Goal: Task Accomplishment & Management: Manage account settings

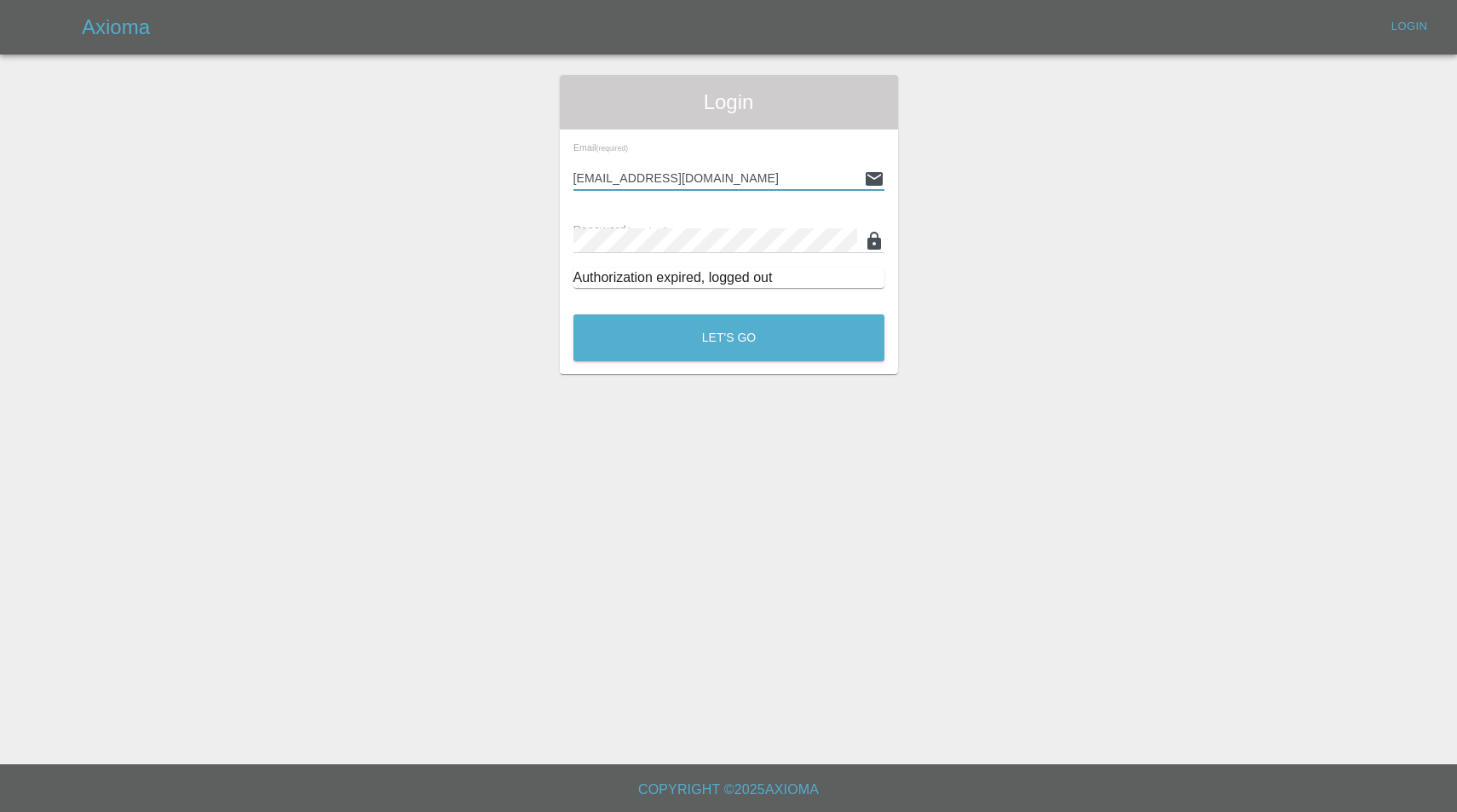
type input "[EMAIL_ADDRESS][DOMAIN_NAME]"
click at [728, 337] on button "Let's Go" at bounding box center [728, 337] width 311 height 47
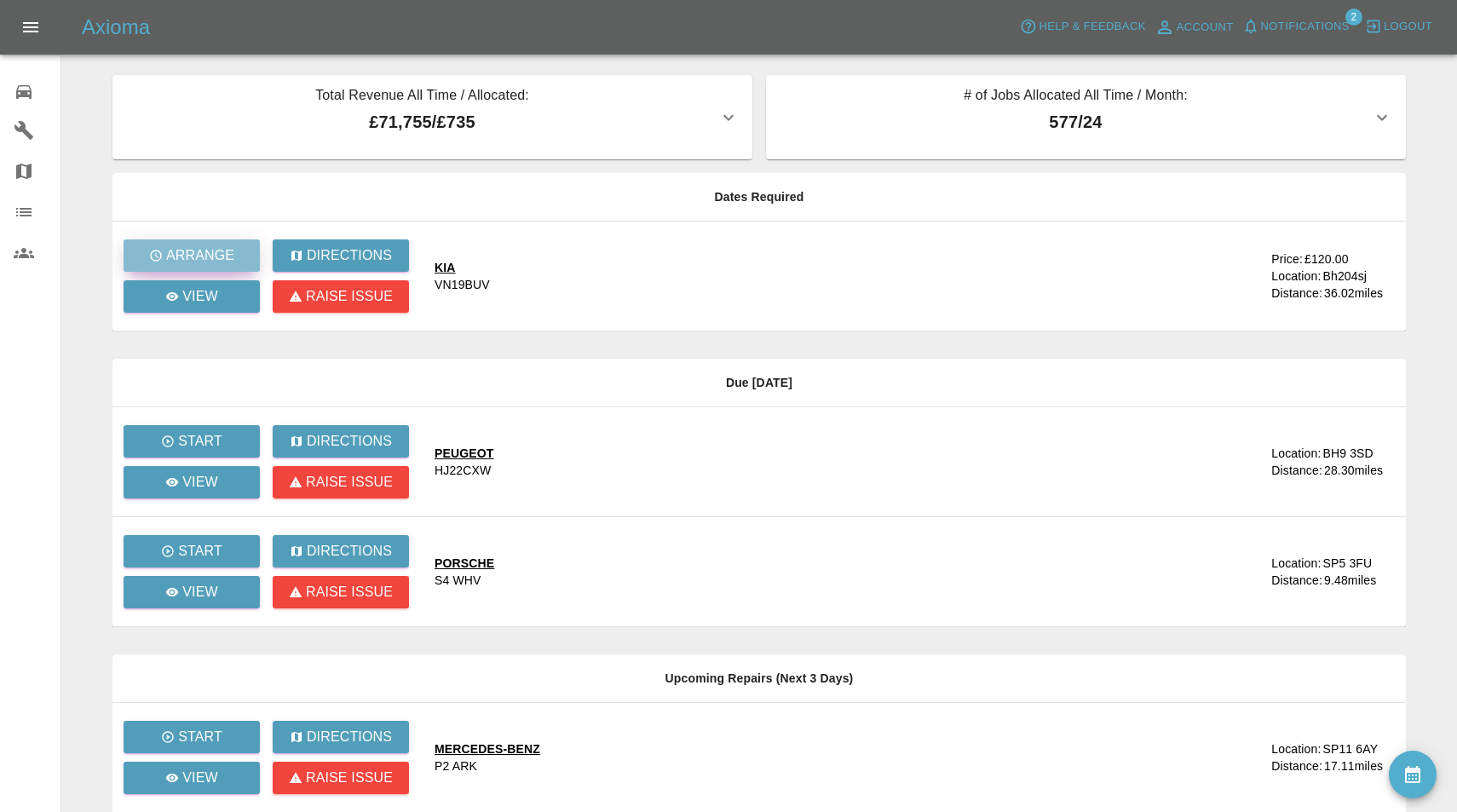
click at [196, 255] on p "Arrange" at bounding box center [200, 255] width 68 height 21
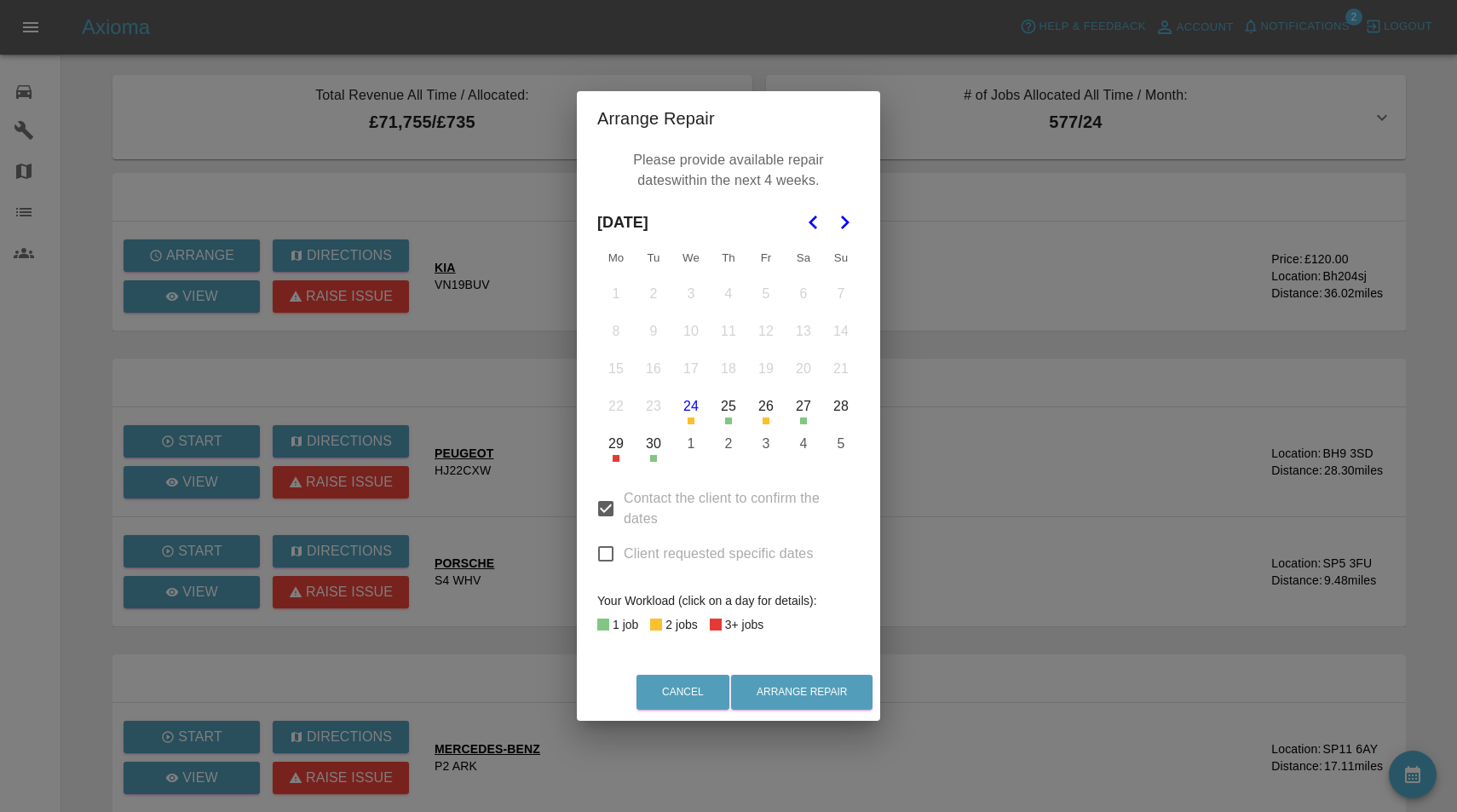
click at [847, 222] on polygon "Go to the Next Month" at bounding box center [844, 222] width 9 height 13
click at [624, 366] on button "13" at bounding box center [616, 368] width 36 height 36
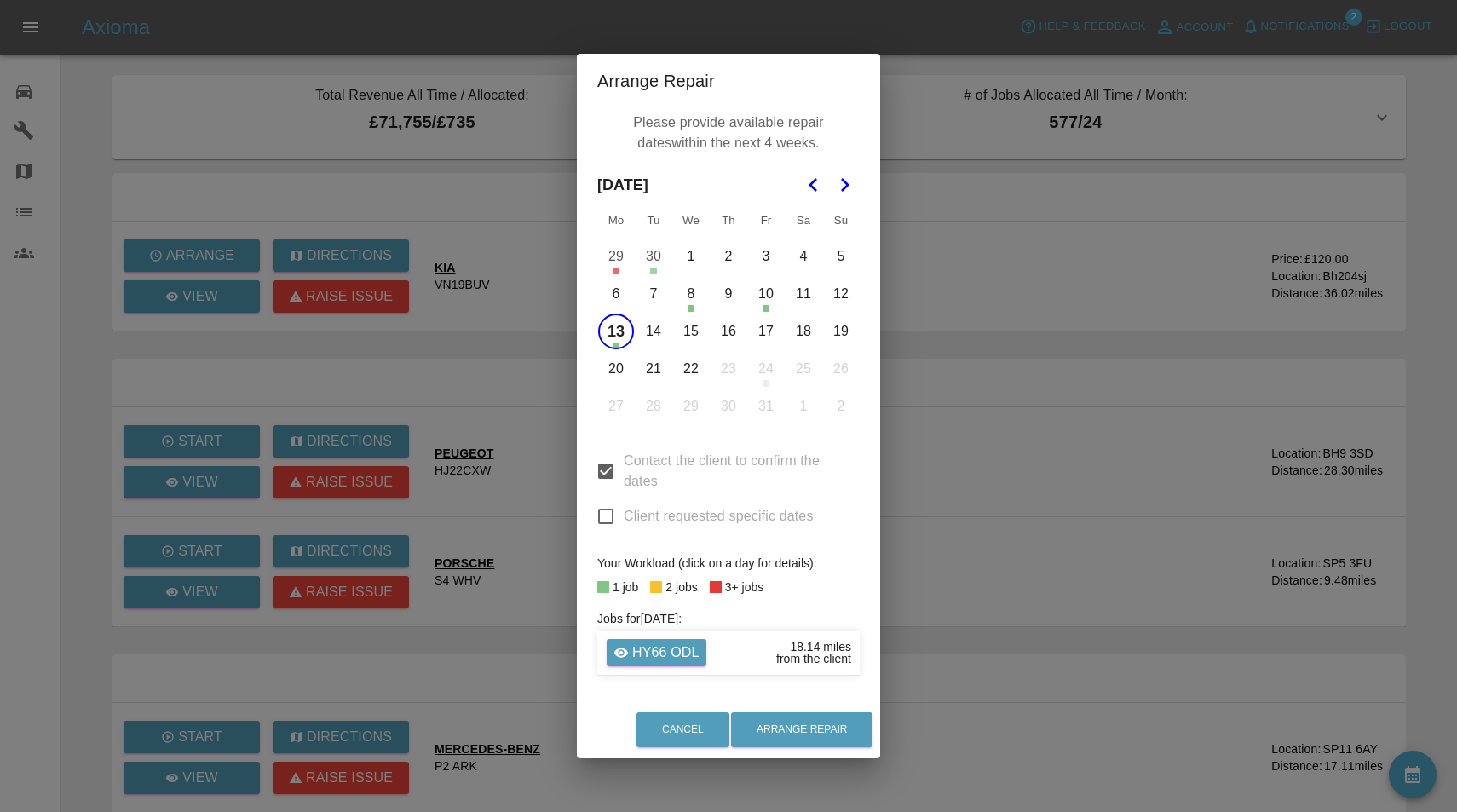
click at [657, 330] on button "14" at bounding box center [653, 331] width 36 height 36
click at [697, 331] on button "15" at bounding box center [691, 331] width 36 height 36
click at [720, 331] on button "16" at bounding box center [728, 331] width 36 height 36
click at [624, 373] on button "20" at bounding box center [616, 368] width 36 height 36
click at [652, 370] on button "21" at bounding box center [653, 368] width 36 height 36
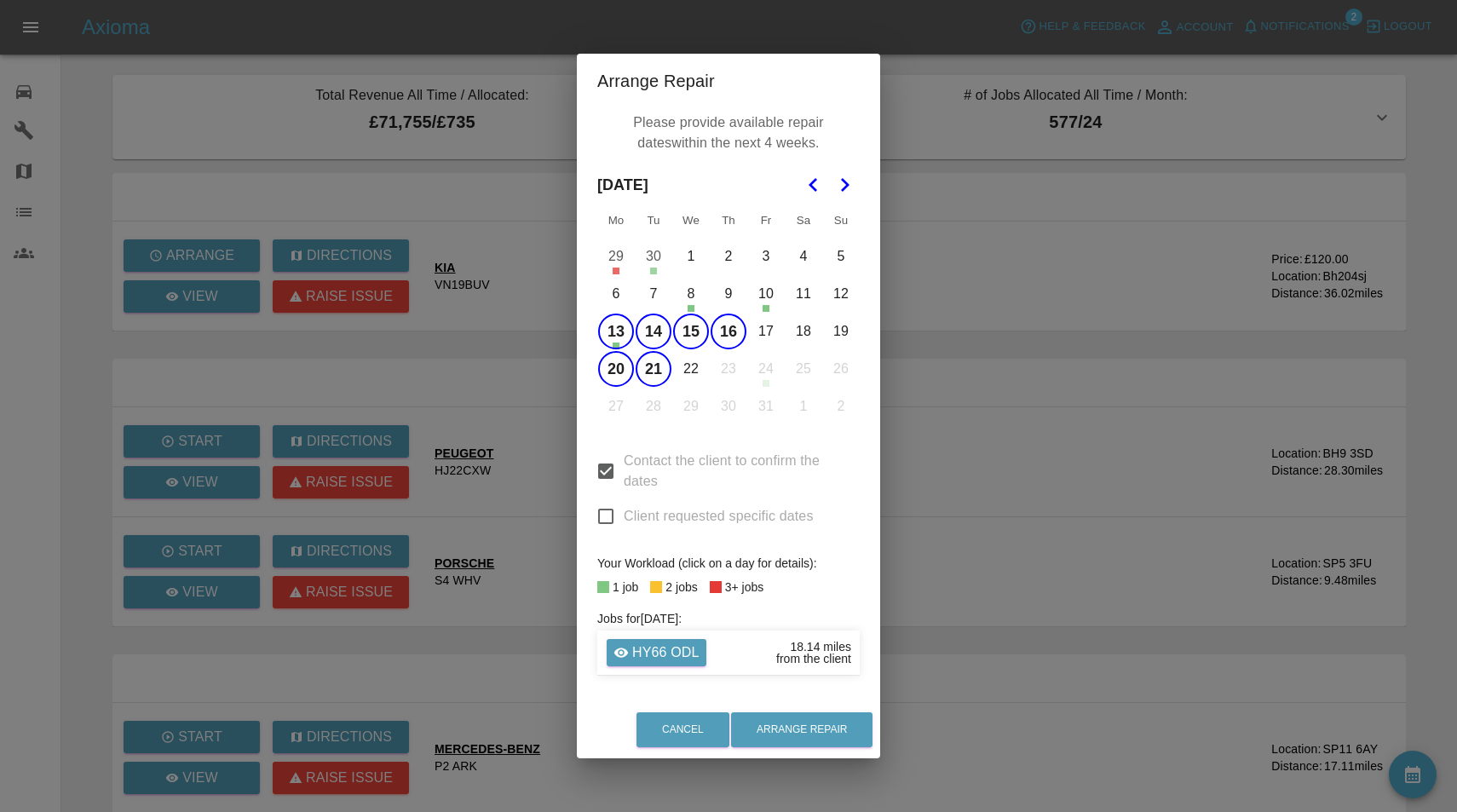
click at [689, 370] on button "22" at bounding box center [691, 368] width 36 height 36
click at [793, 738] on button "Arrange Repair" at bounding box center [801, 729] width 142 height 35
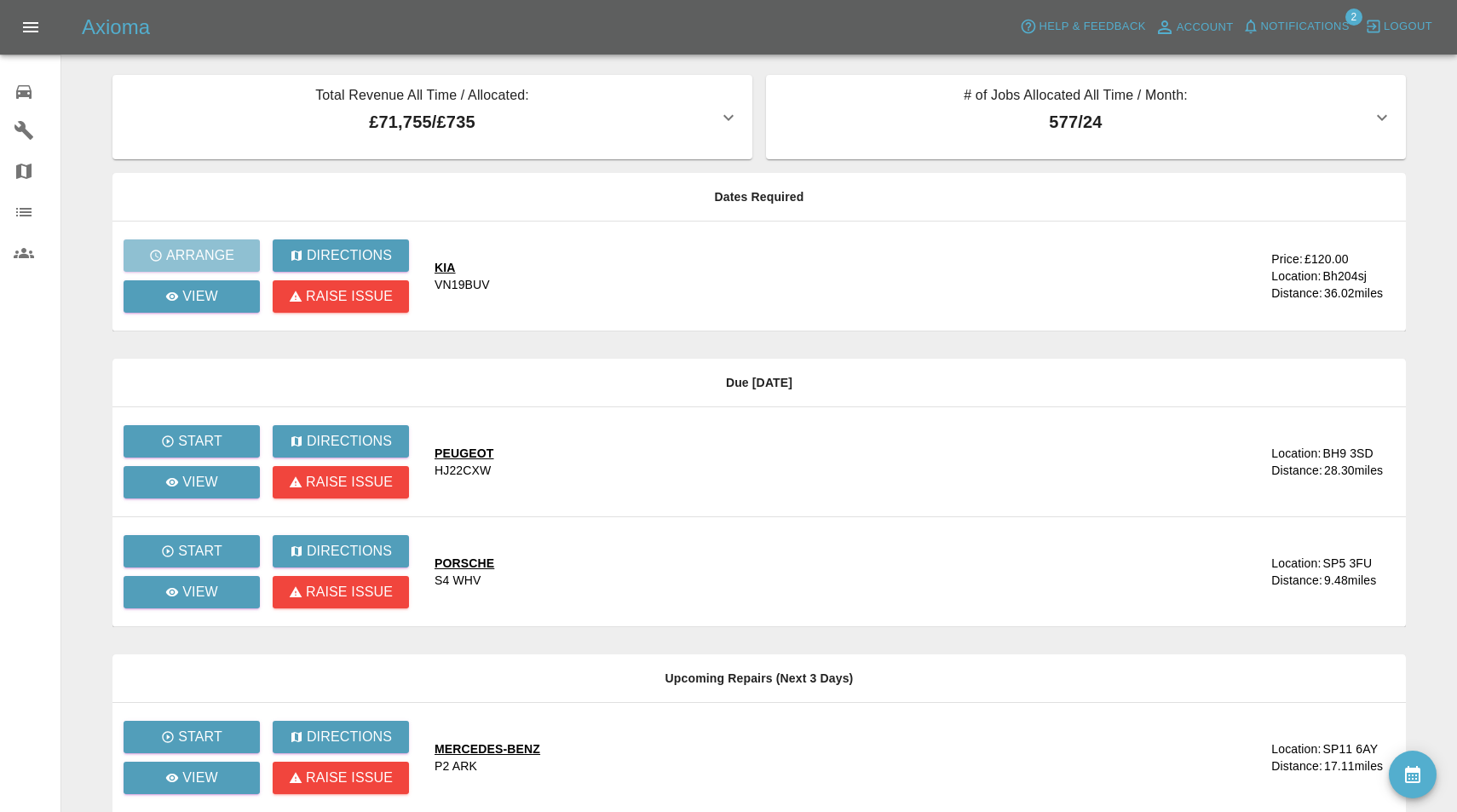
click at [1332, 36] on button "Notifications" at bounding box center [1296, 27] width 116 height 27
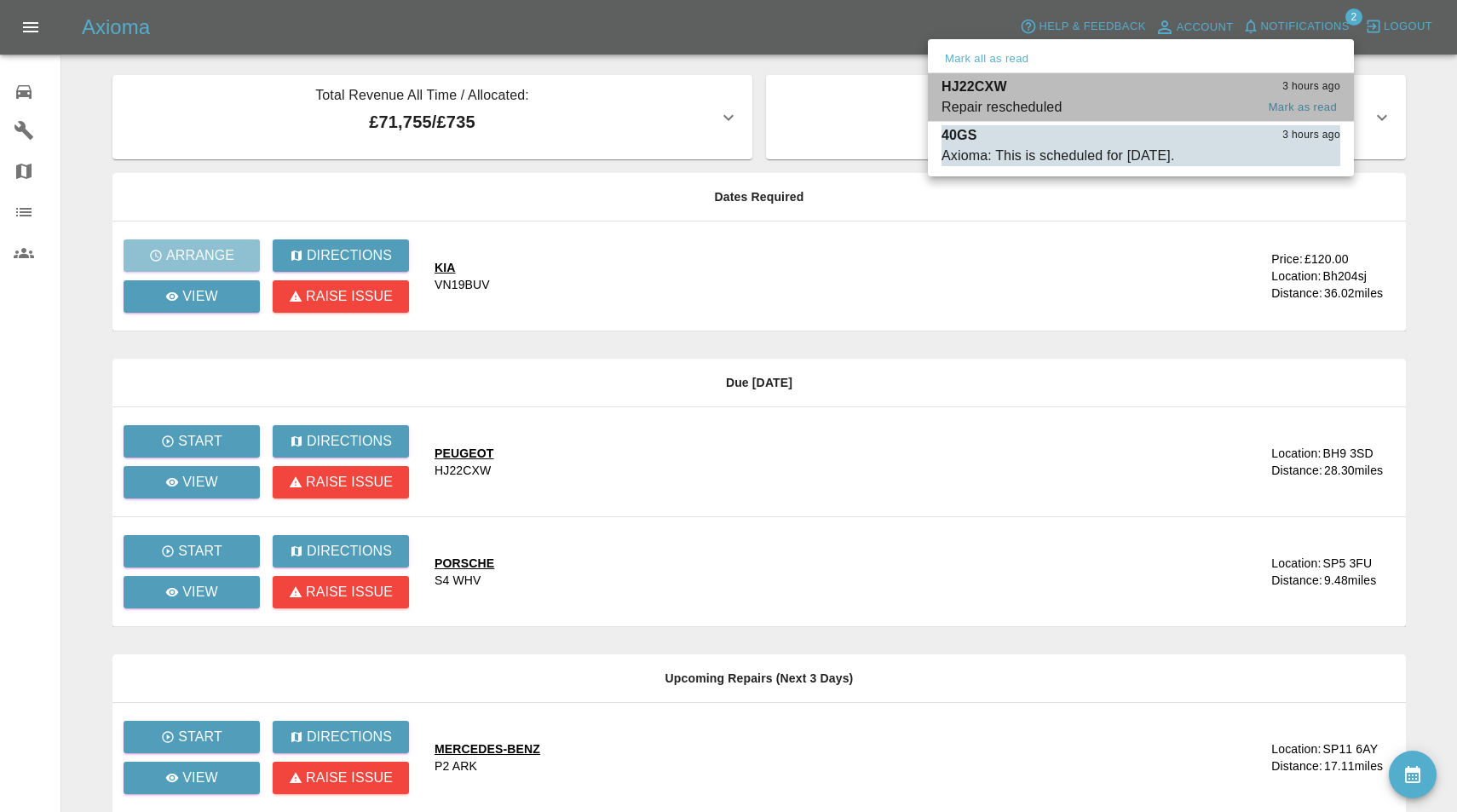
click at [1144, 98] on span "Repair rescheduled" at bounding box center [1098, 107] width 313 height 21
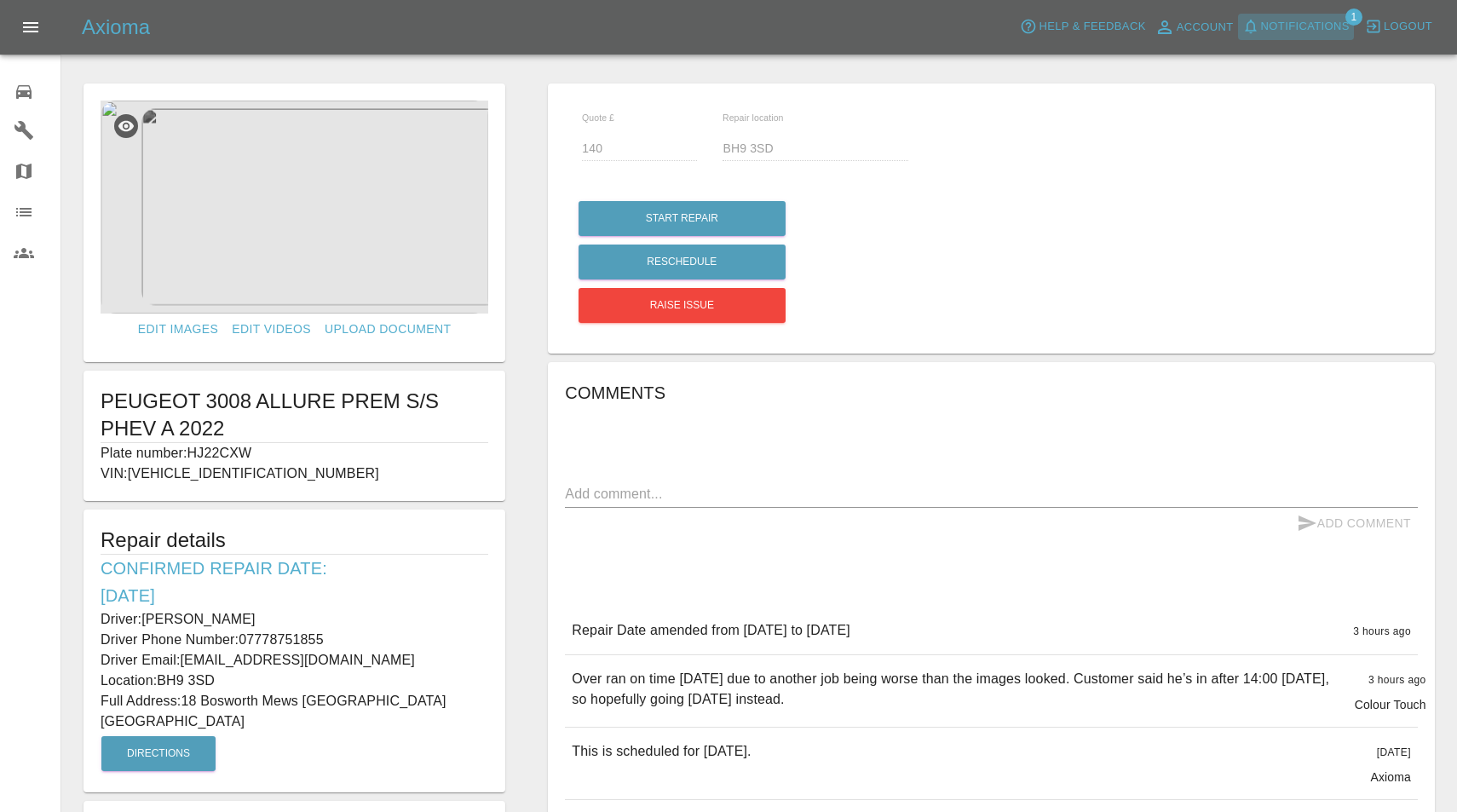
click at [1302, 28] on span "Notifications" at bounding box center [1304, 27] width 88 height 20
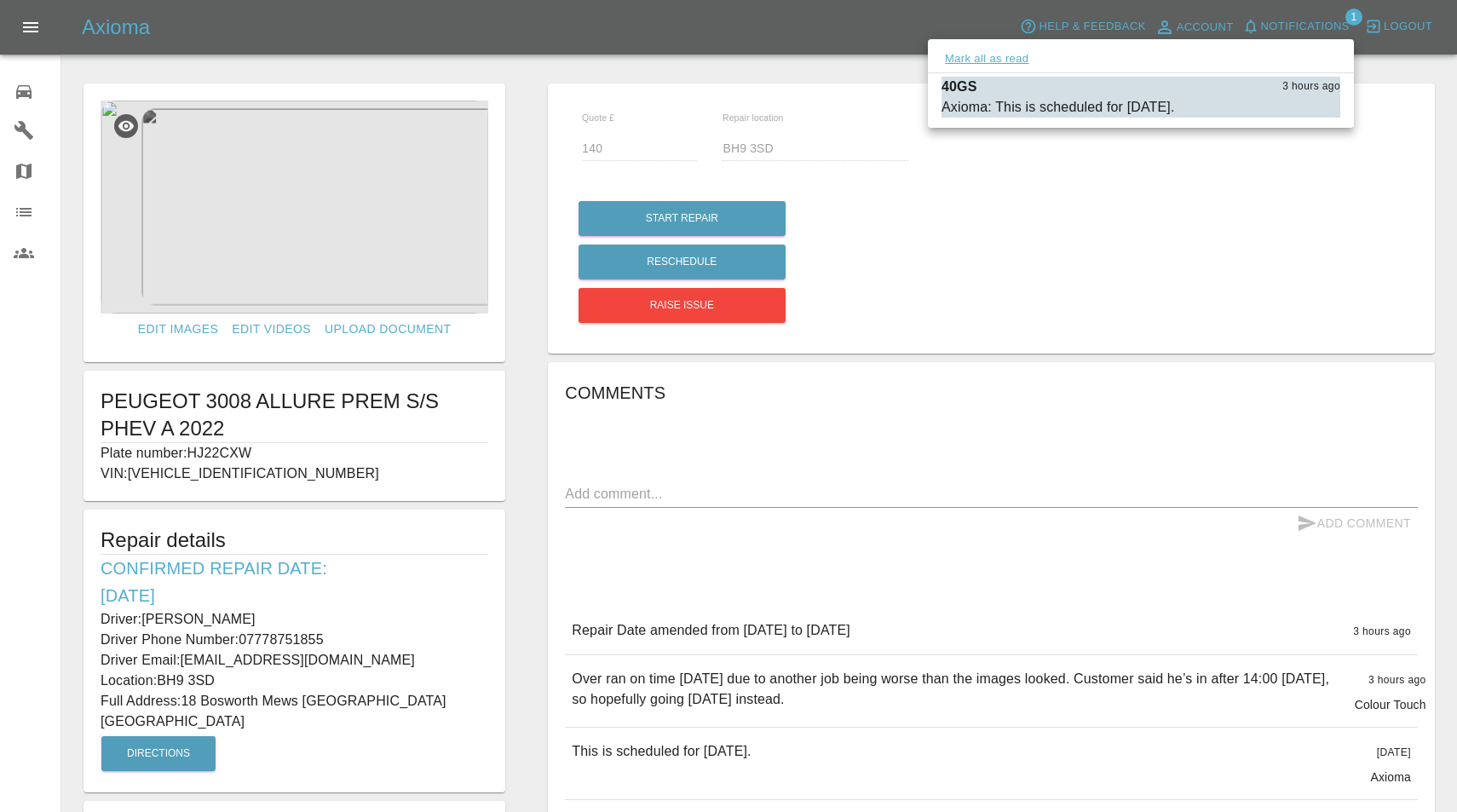
click at [1011, 61] on button "Mark all as read" at bounding box center [986, 59] width 90 height 20
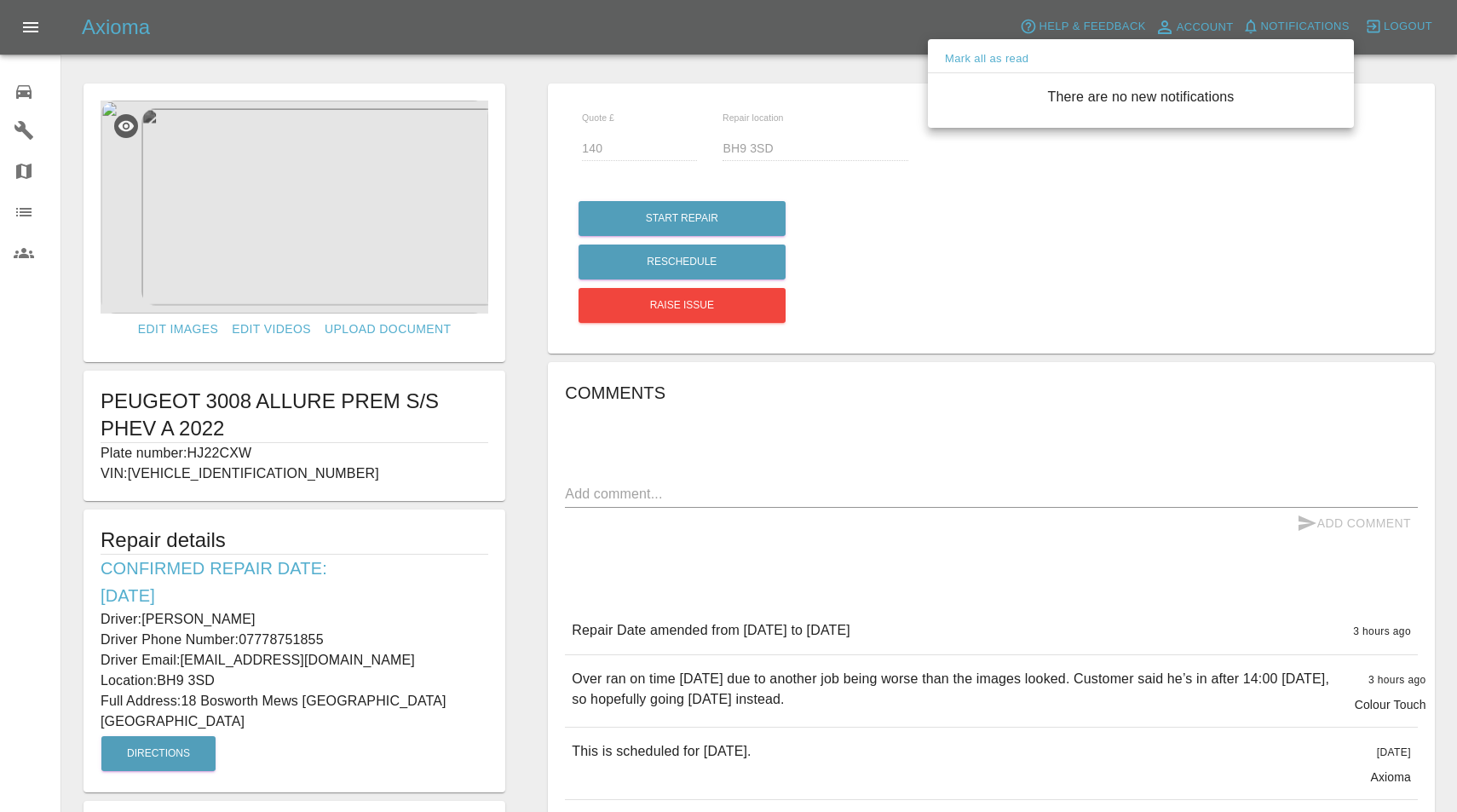
click at [18, 108] on div at bounding box center [728, 406] width 1457 height 812
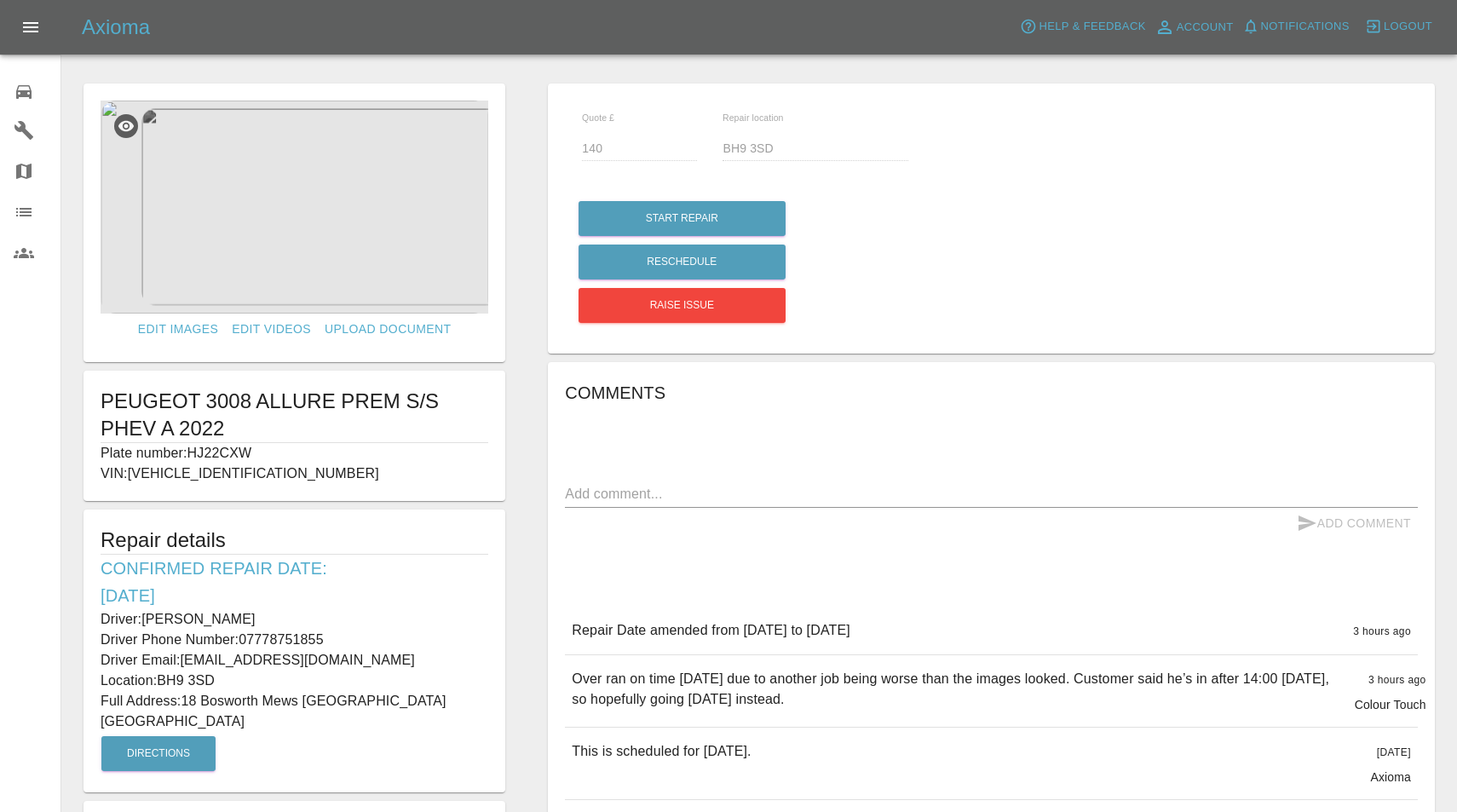
click at [24, 94] on icon at bounding box center [24, 92] width 15 height 13
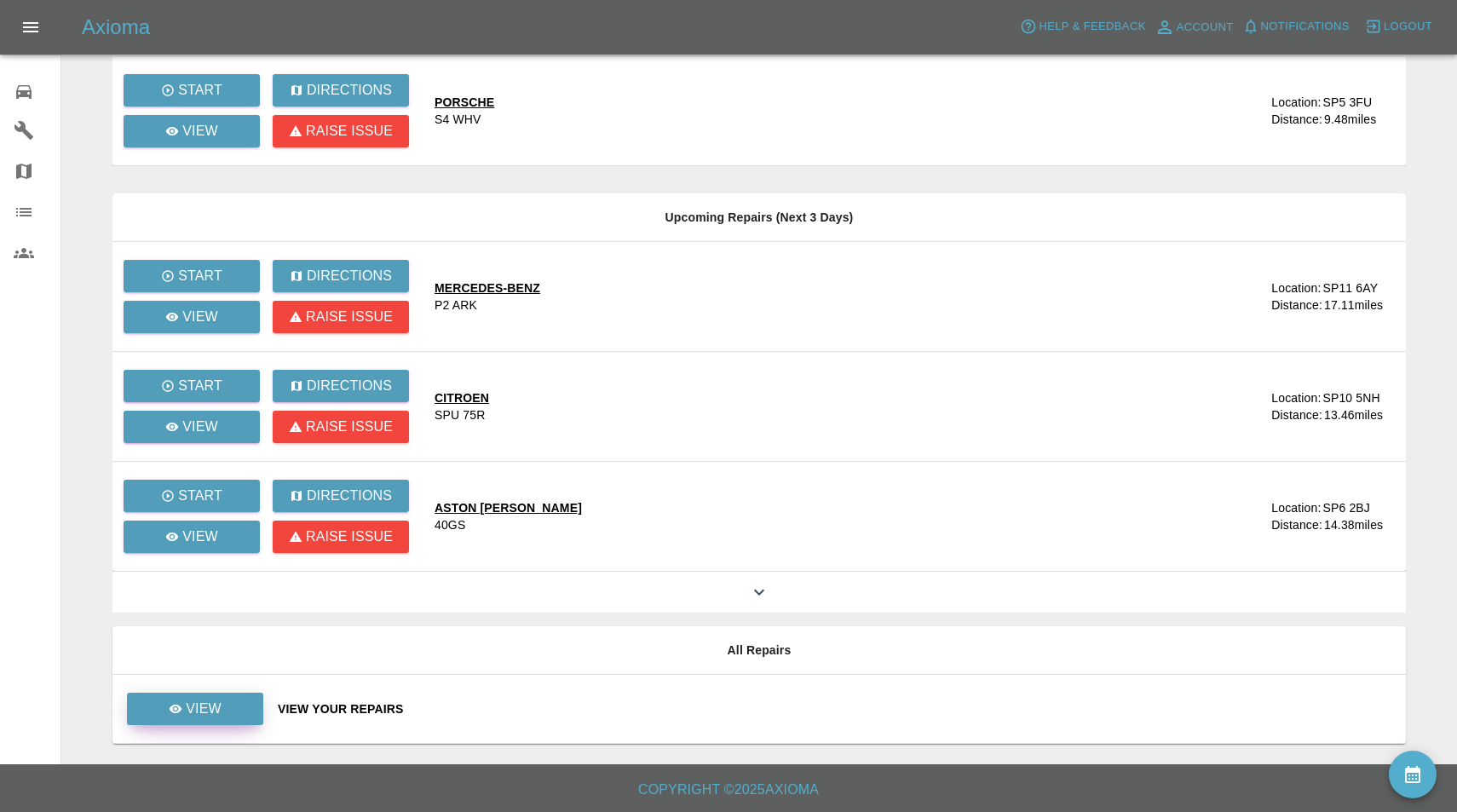
scroll to position [275, 0]
click at [220, 712] on p "View" at bounding box center [204, 708] width 36 height 21
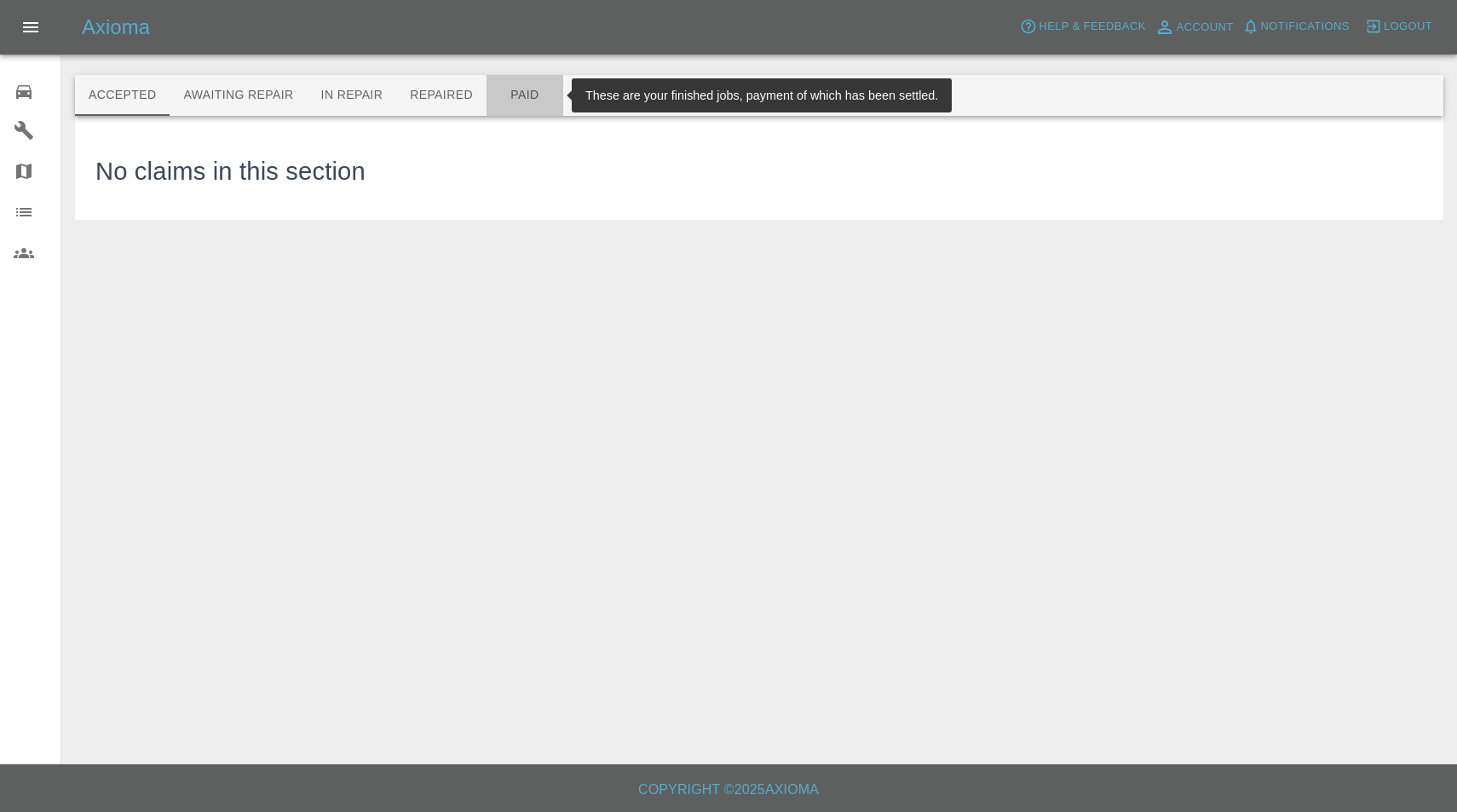
click at [532, 95] on button "Paid" at bounding box center [524, 95] width 77 height 41
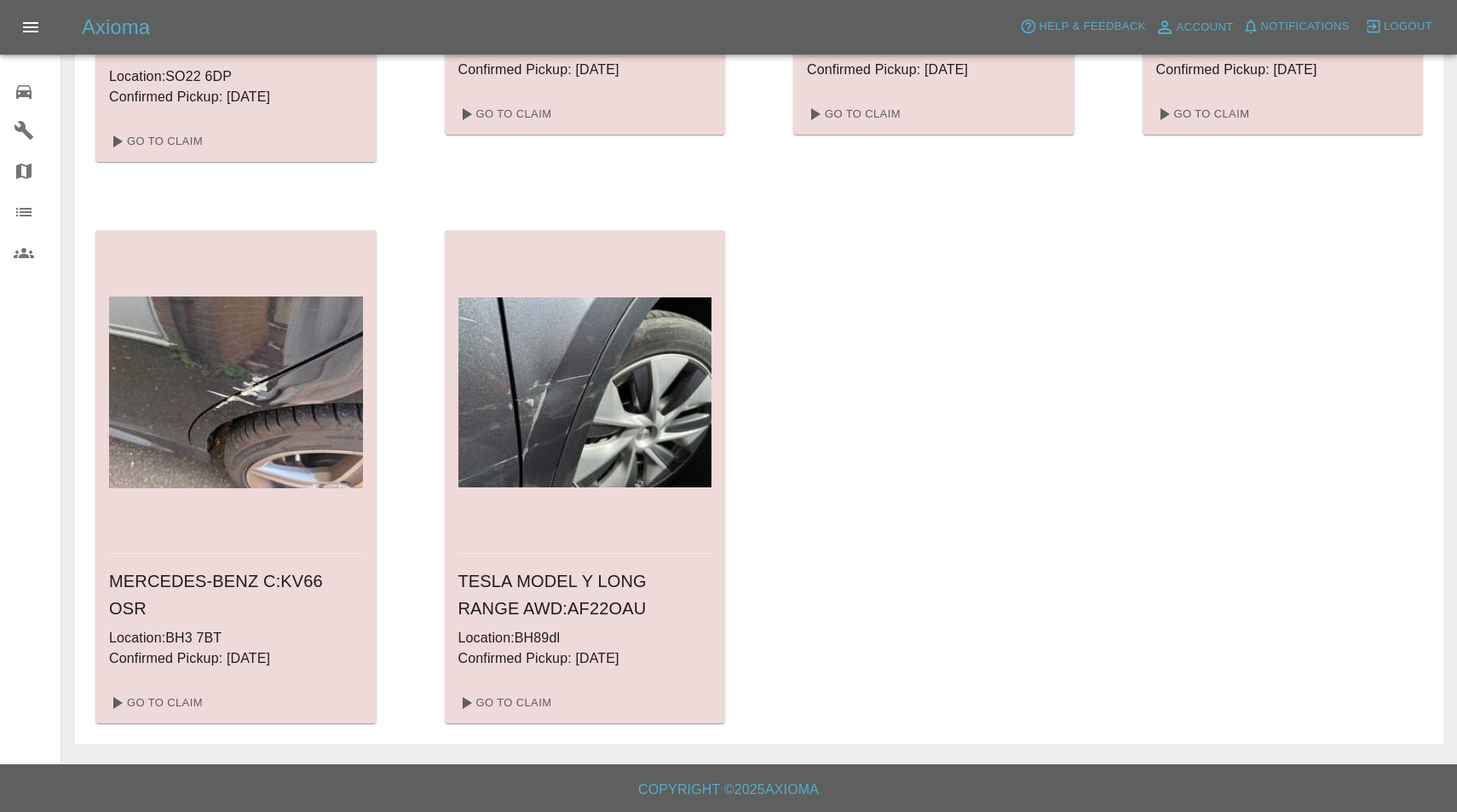
scroll to position [2151, 0]
